Goal: Information Seeking & Learning: Learn about a topic

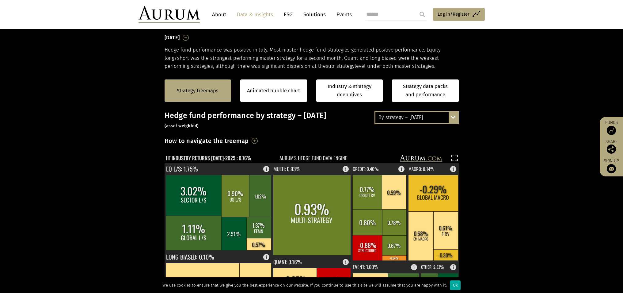
scroll to position [92, 0]
click at [445, 116] on div "By strategy – [DATE]" at bounding box center [417, 117] width 82 height 11
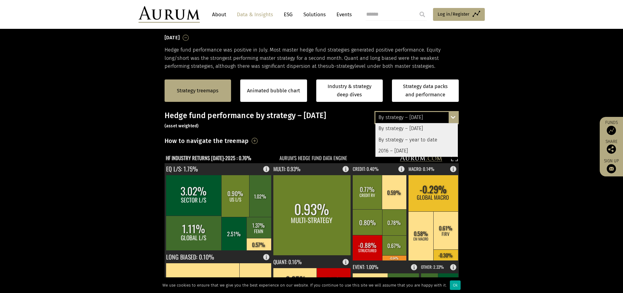
click at [432, 141] on div "By strategy – year to date" at bounding box center [417, 139] width 82 height 11
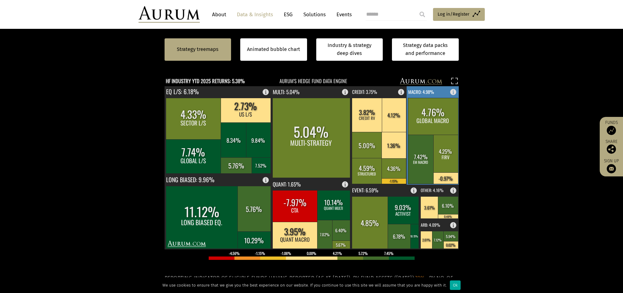
scroll to position [177, 0]
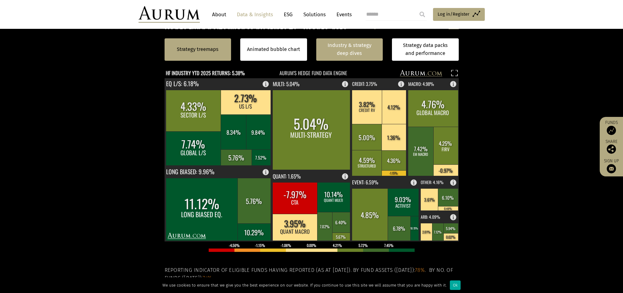
click at [358, 52] on link "Industry & strategy deep dives" at bounding box center [349, 49] width 67 height 22
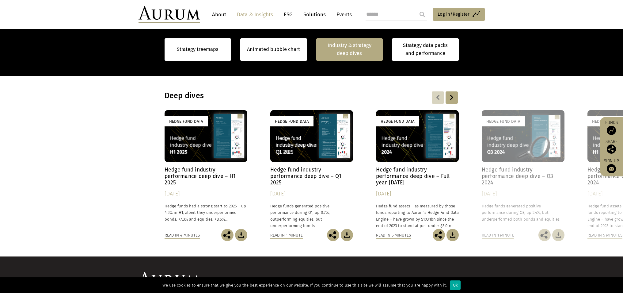
scroll to position [476, 0]
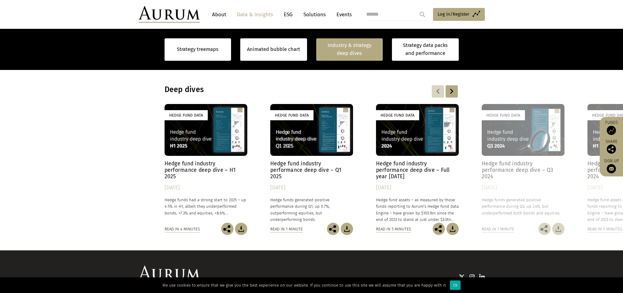
click at [208, 143] on div "Hedge Fund Data" at bounding box center [206, 130] width 83 height 52
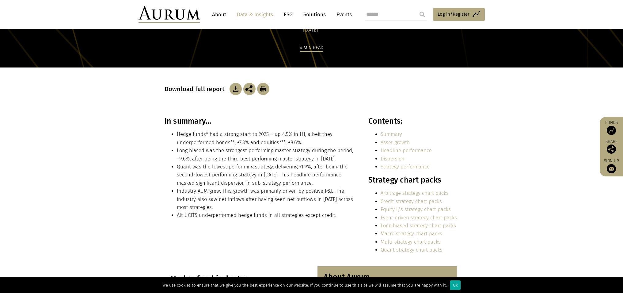
scroll to position [124, 0]
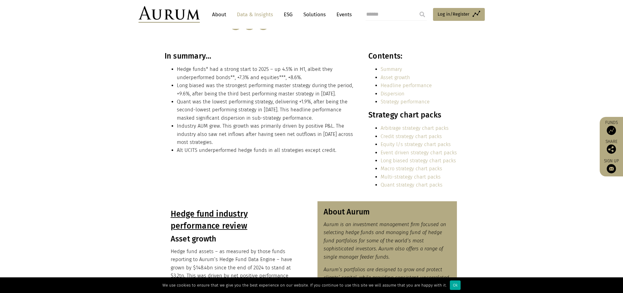
click at [392, 168] on link "Macro strategy chart packs" at bounding box center [412, 169] width 62 height 6
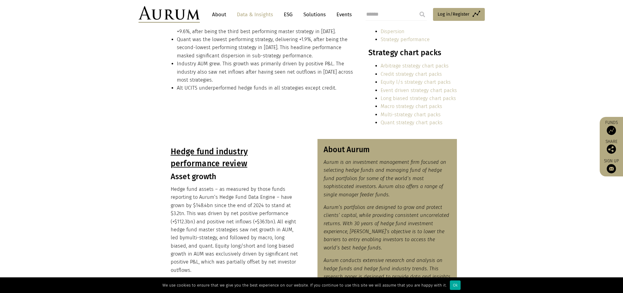
scroll to position [235, 0]
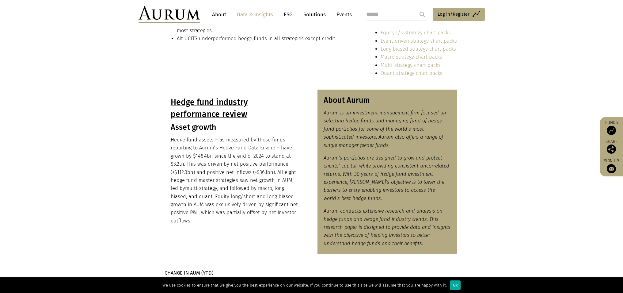
click at [406, 76] on link "Quant strategy chart packs" at bounding box center [412, 73] width 62 height 6
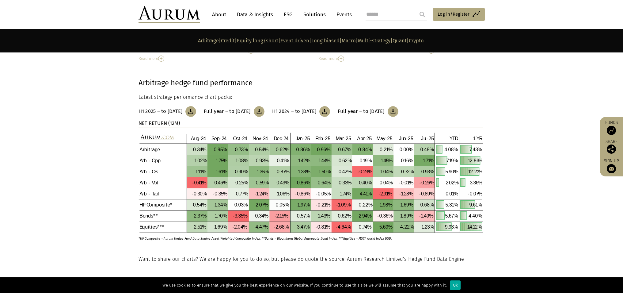
scroll to position [181, 0]
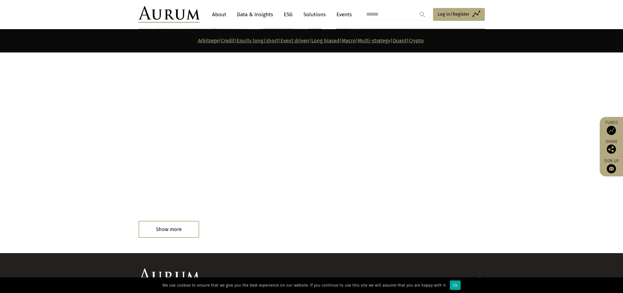
scroll to position [3386, 0]
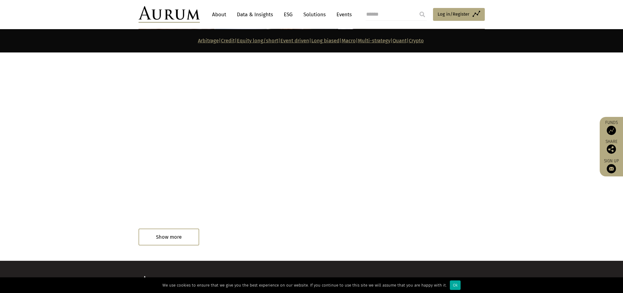
click at [162, 235] on div "Read in 1 minute" at bounding box center [155, 238] width 32 height 7
drag, startPoint x: 172, startPoint y: 228, endPoint x: 177, endPoint y: 222, distance: 8.2
click at [173, 231] on div "Read in 1 minute" at bounding box center [164, 237] width 50 height 12
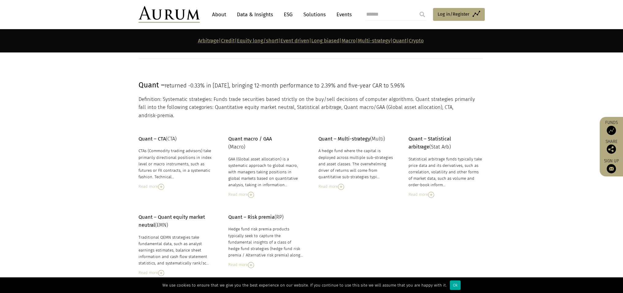
scroll to position [2614, 0]
drag, startPoint x: 235, startPoint y: 150, endPoint x: 243, endPoint y: 165, distance: 17.0
click at [243, 165] on div "GAA (Global asset allocation) is a systematic approach to global macro, with ma…" at bounding box center [265, 173] width 75 height 32
click at [242, 193] on div "Read more" at bounding box center [265, 196] width 75 height 7
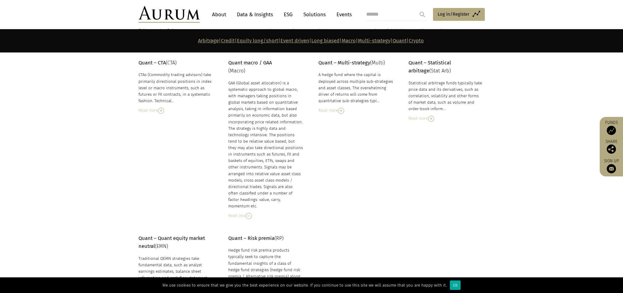
scroll to position [2658, 0]
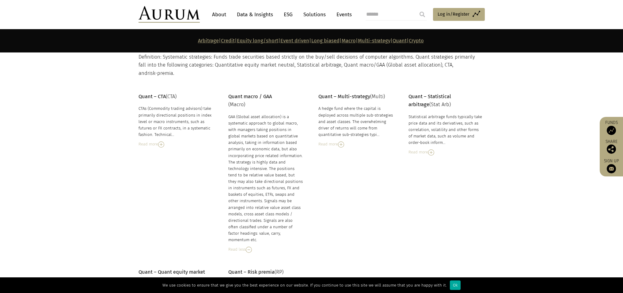
click at [150, 141] on div "Read more" at bounding box center [176, 144] width 75 height 7
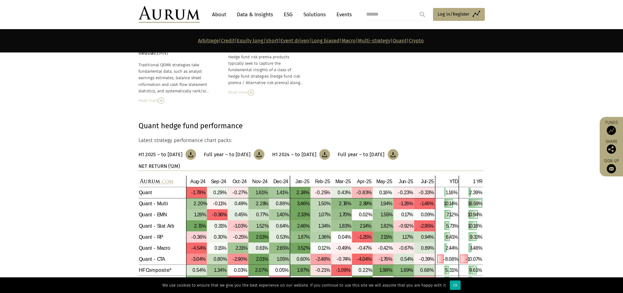
scroll to position [2997, 0]
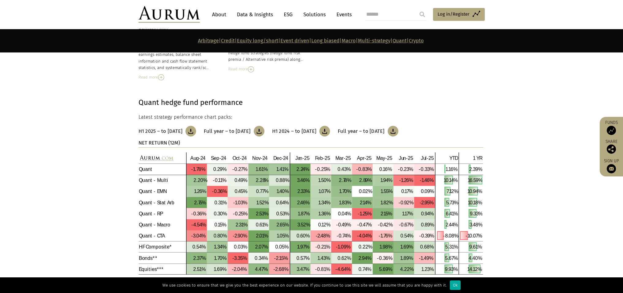
click at [407, 41] on link "Quant" at bounding box center [400, 41] width 14 height 6
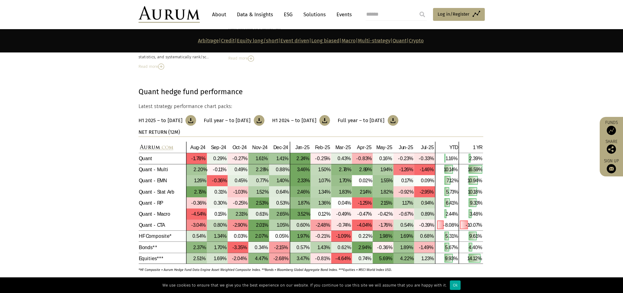
scroll to position [3009, 0]
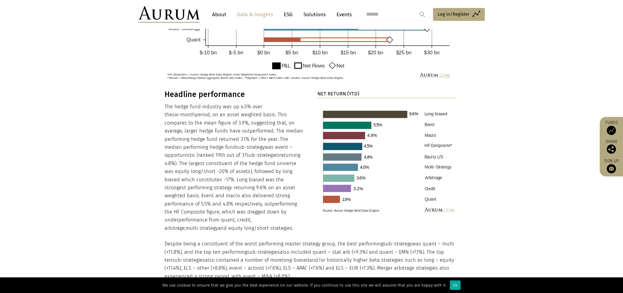
scroll to position [569, 0]
